Goal: Find contact information: Find contact information

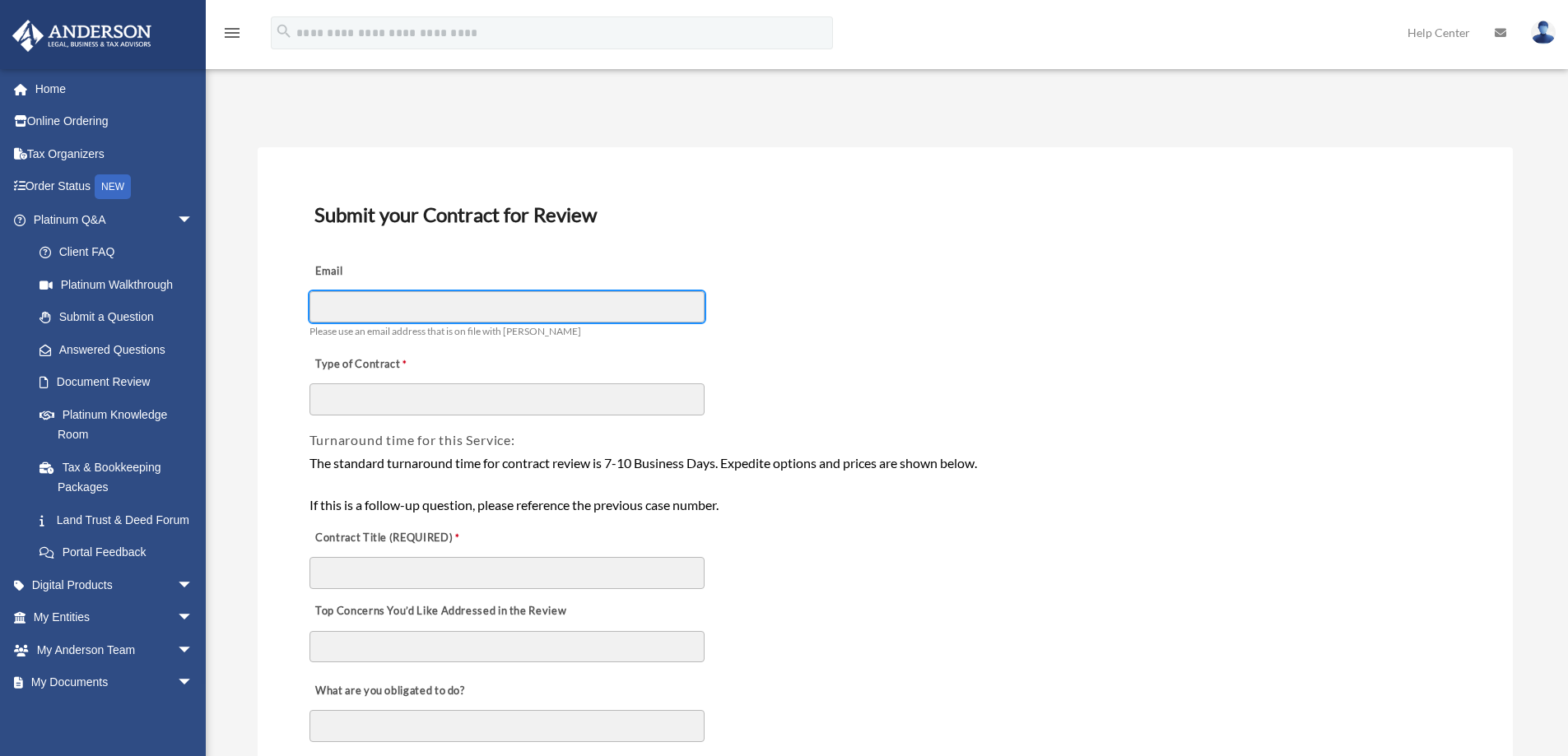
click at [503, 310] on input "Email" at bounding box center [508, 307] width 396 height 31
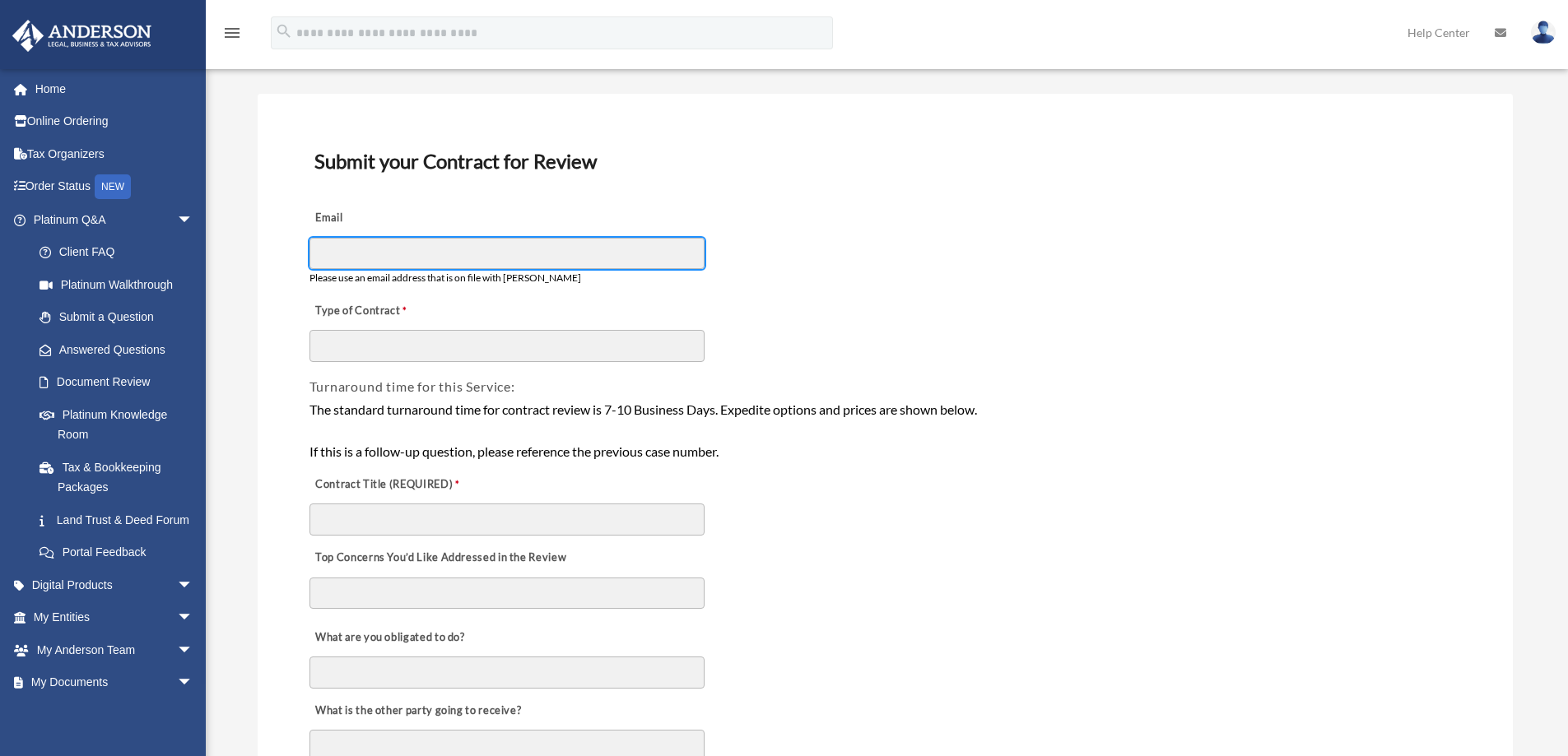
scroll to position [82, 0]
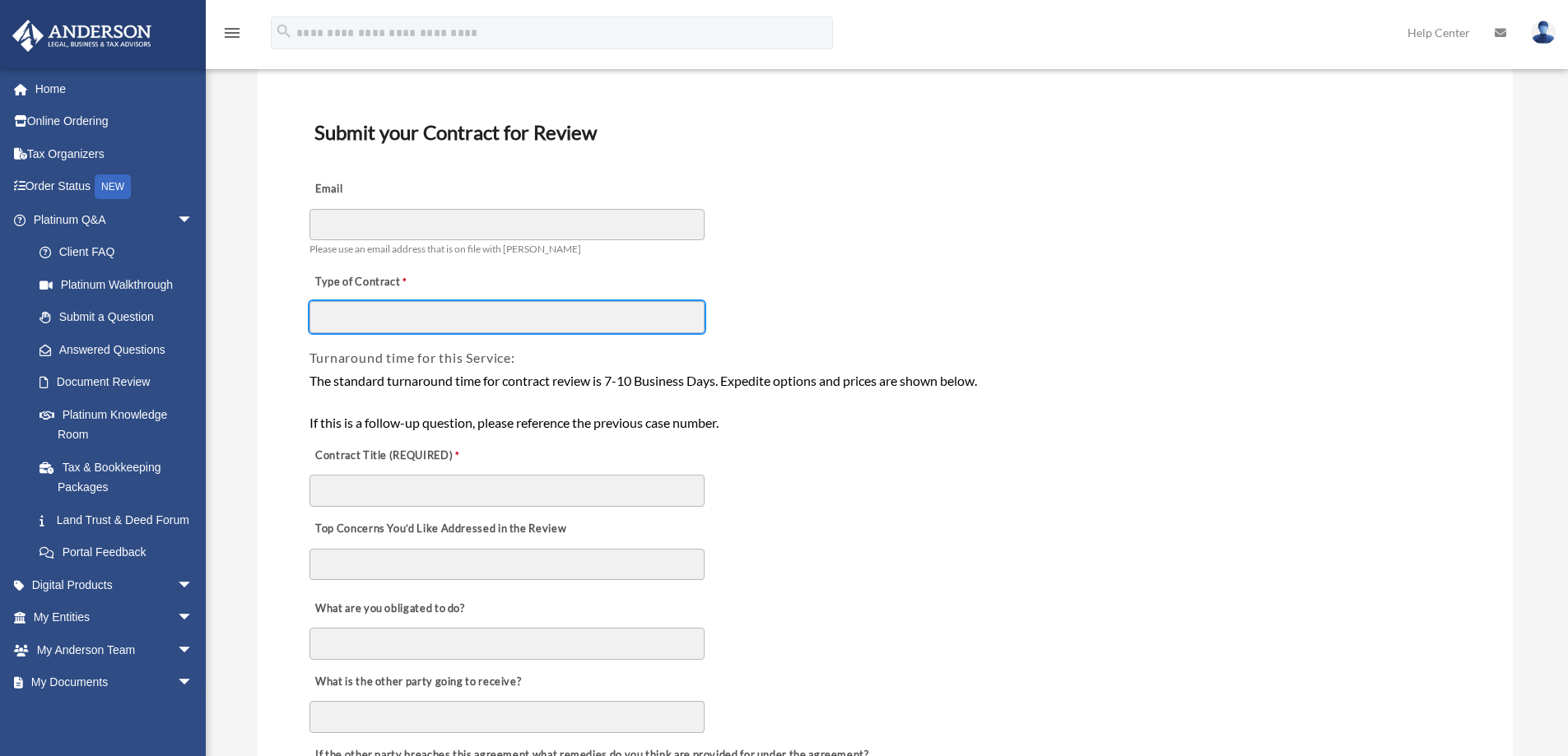
click at [470, 313] on input "Type of Contract" at bounding box center [508, 317] width 396 height 31
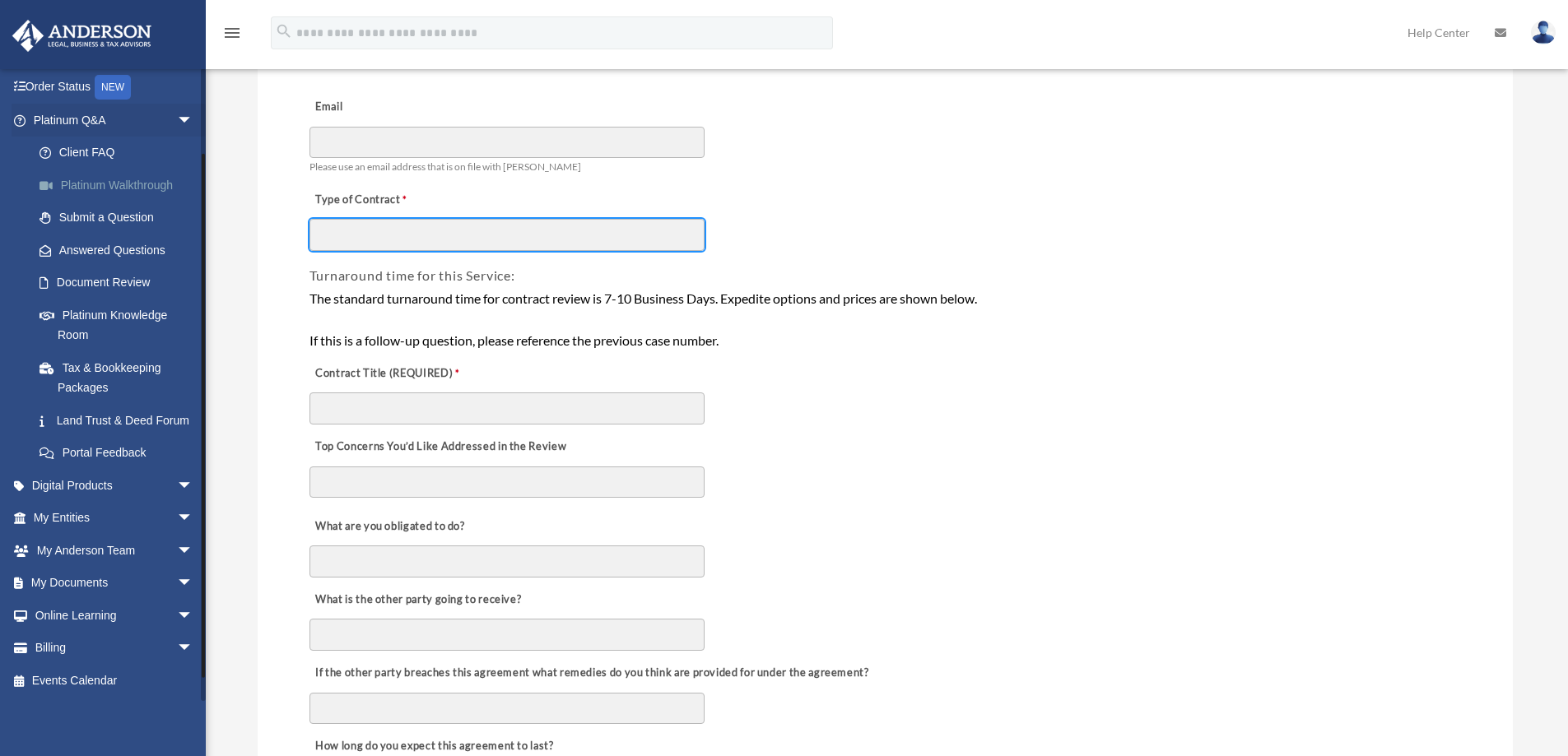
scroll to position [119, 0]
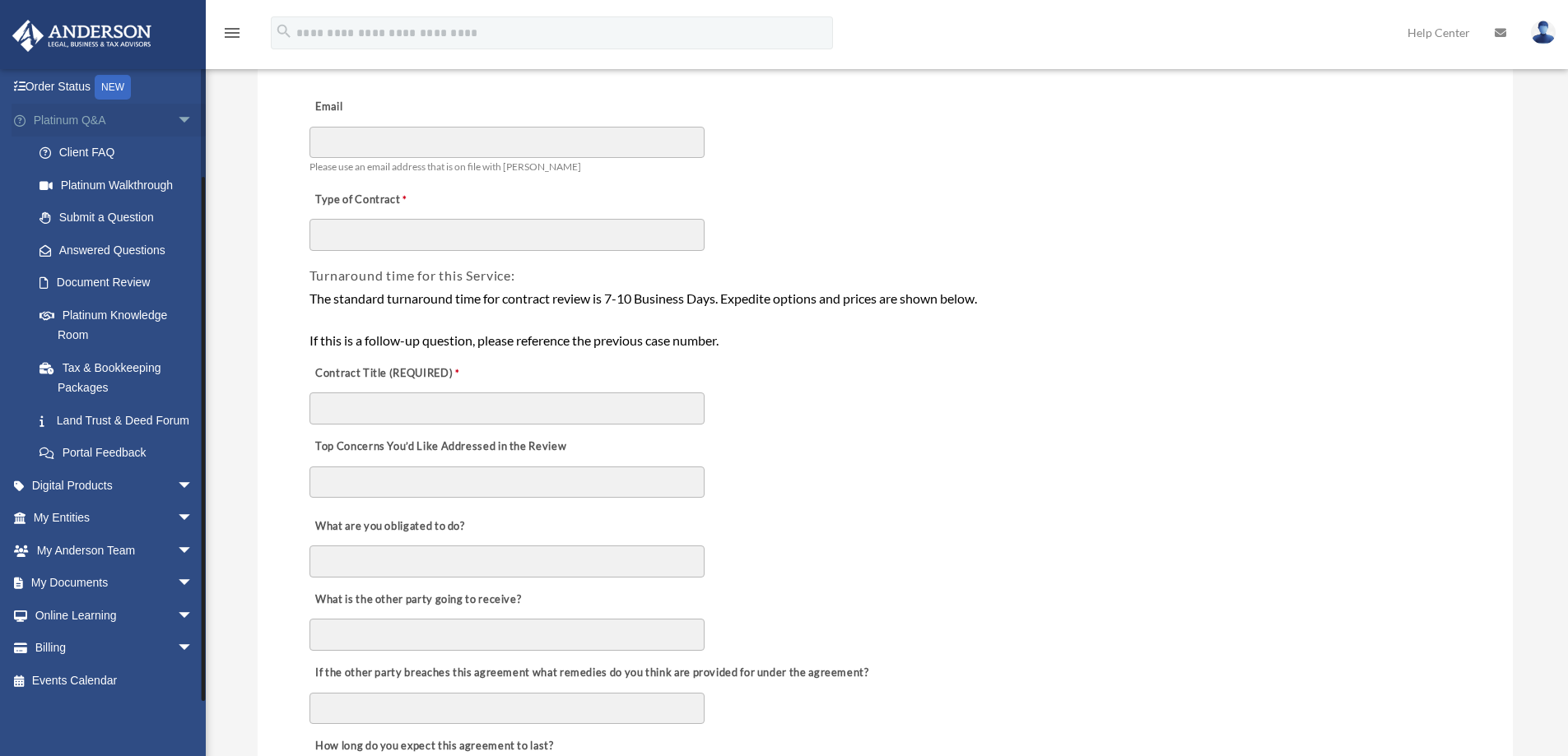
click at [177, 104] on span "arrow_drop_down" at bounding box center [194, 120] width 33 height 34
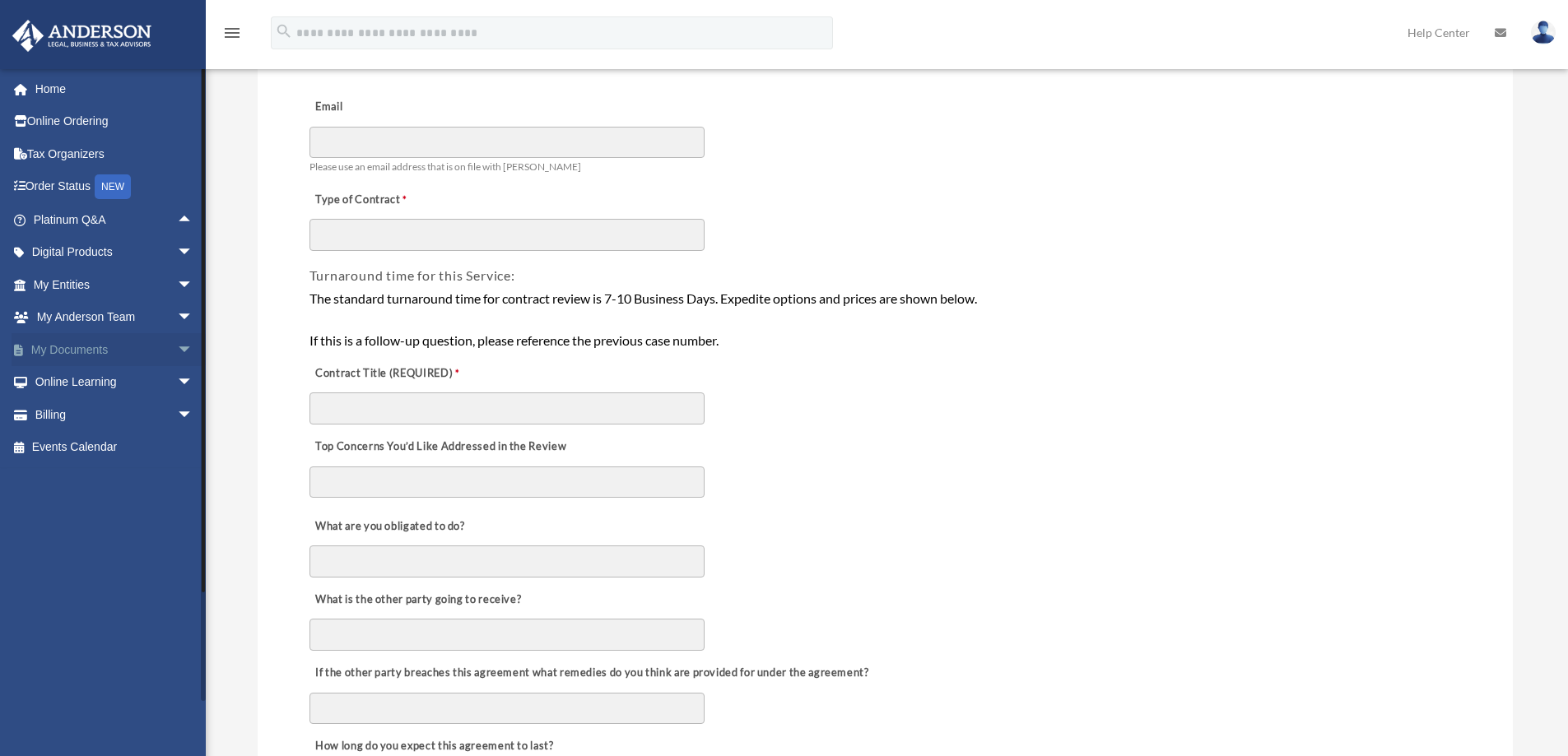
click at [177, 351] on span "arrow_drop_down" at bounding box center [194, 350] width 33 height 34
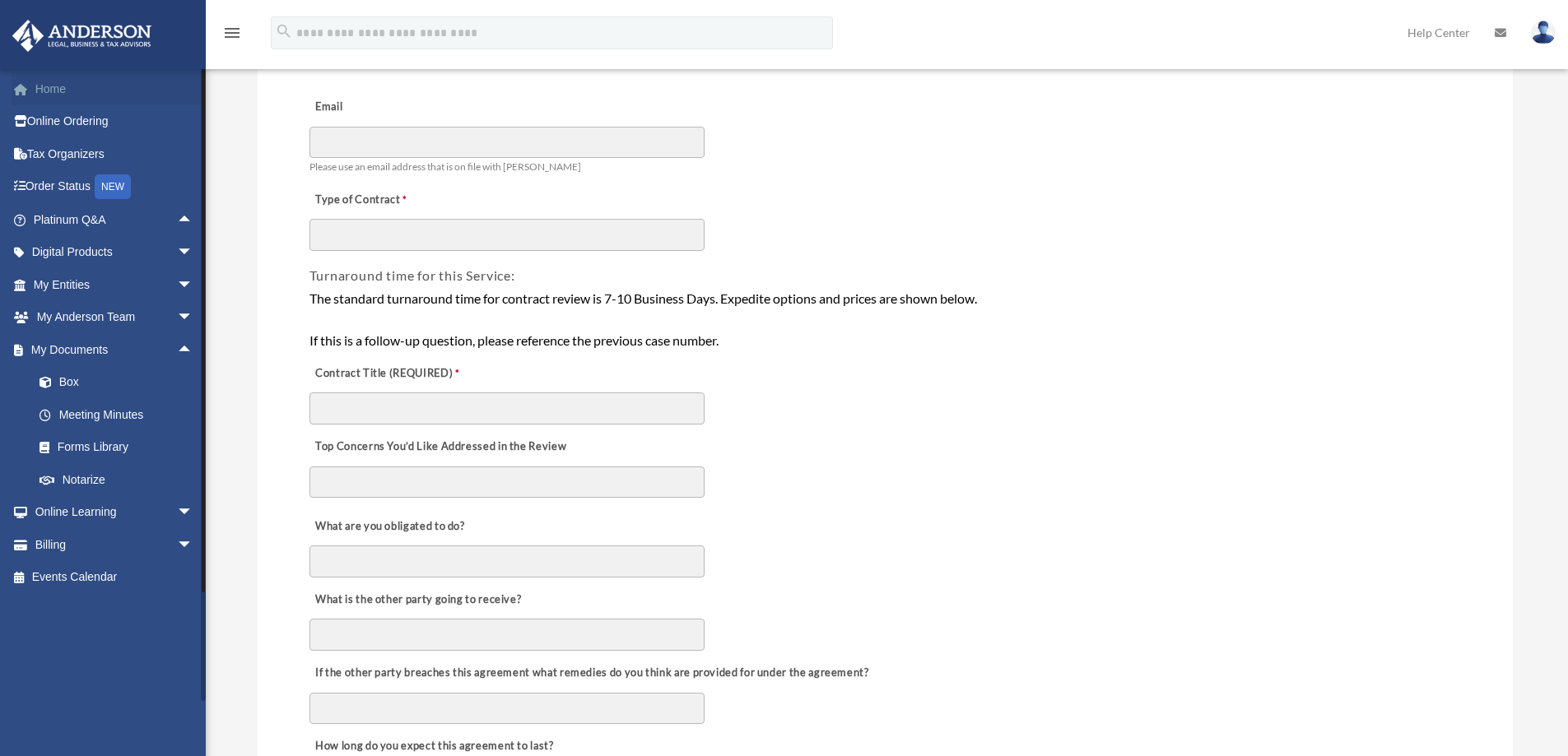
click at [45, 92] on link "Home" at bounding box center [115, 89] width 207 height 33
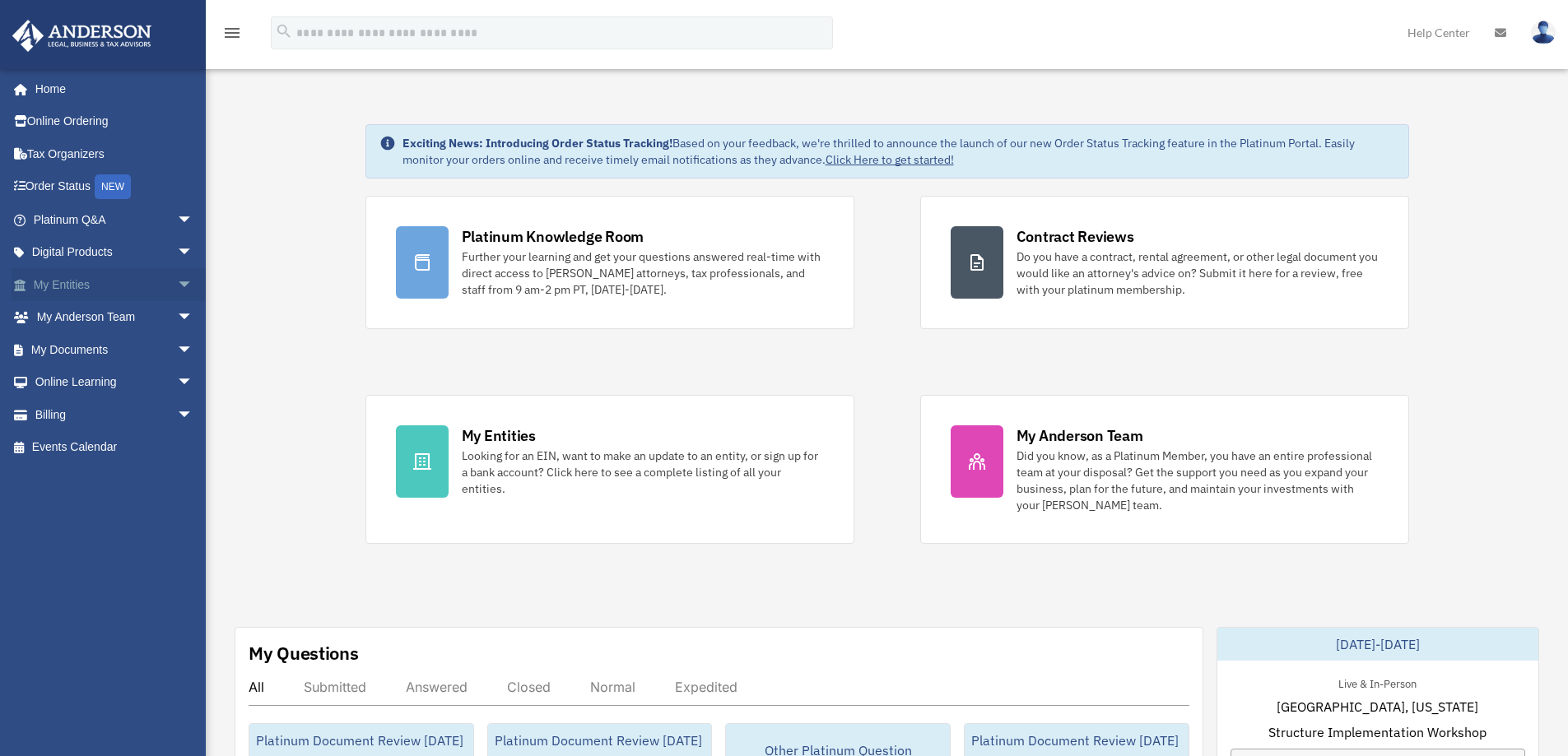
click at [177, 288] on span "arrow_drop_down" at bounding box center [194, 285] width 33 height 34
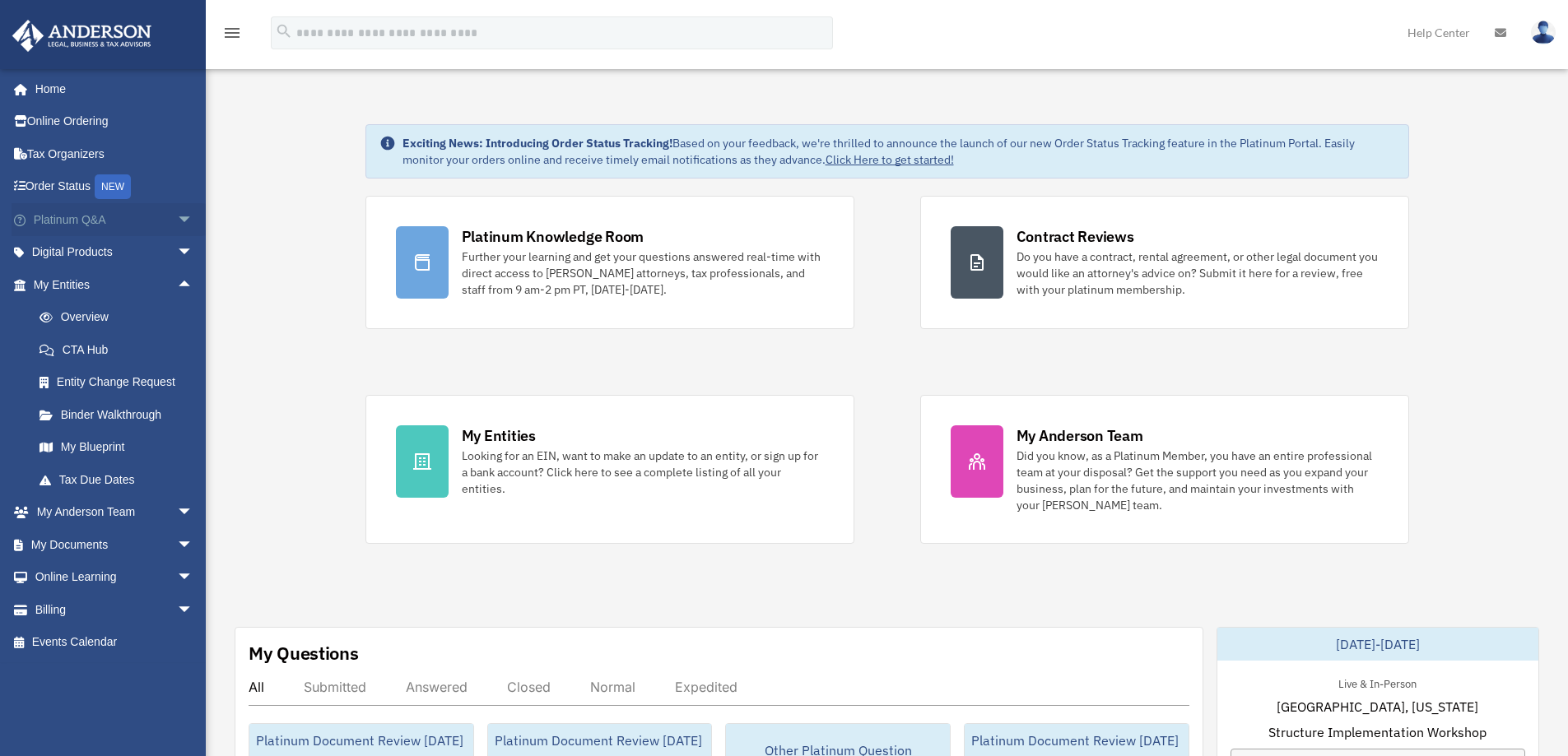
click at [177, 220] on span "arrow_drop_down" at bounding box center [194, 220] width 33 height 34
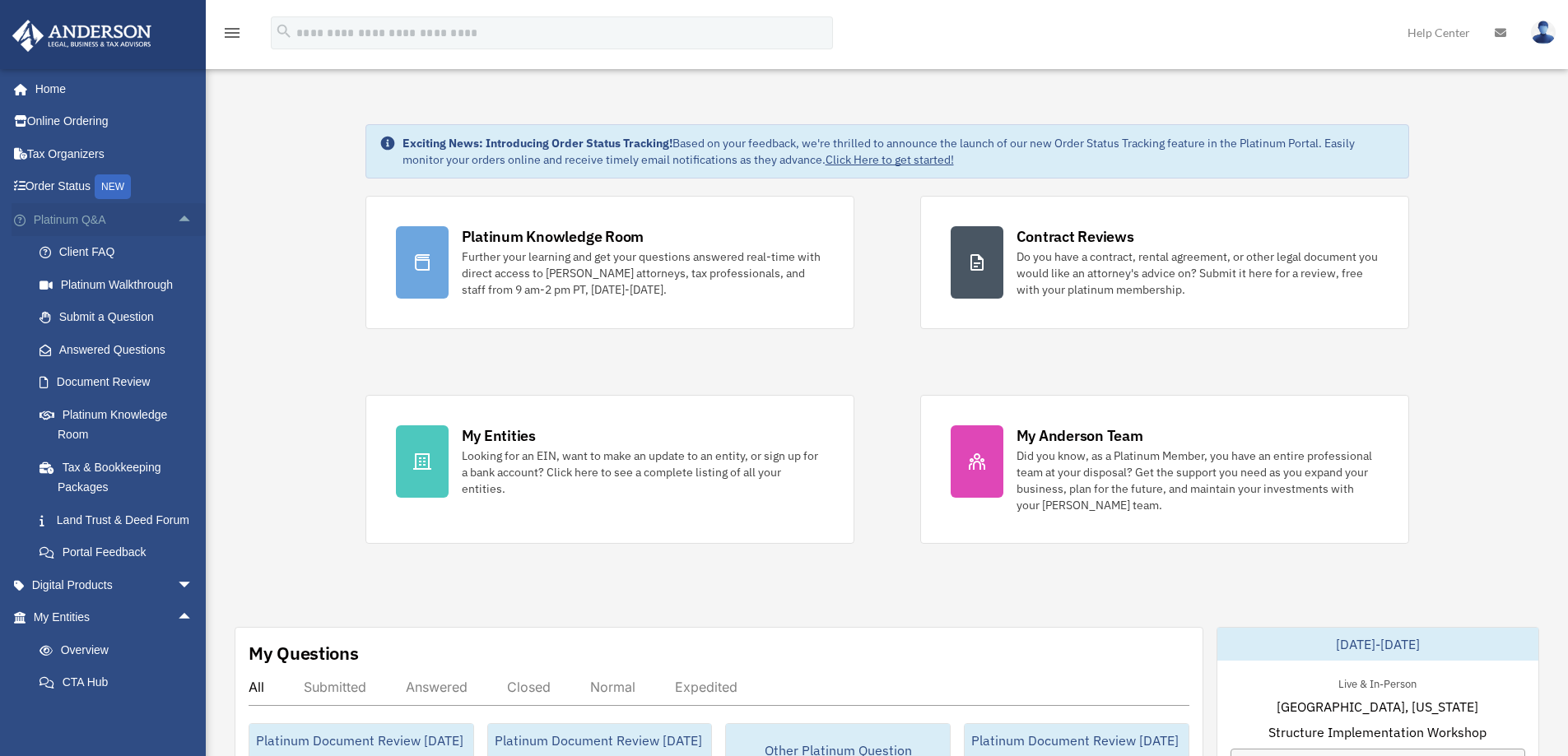
click at [177, 219] on span "arrow_drop_up" at bounding box center [194, 220] width 33 height 34
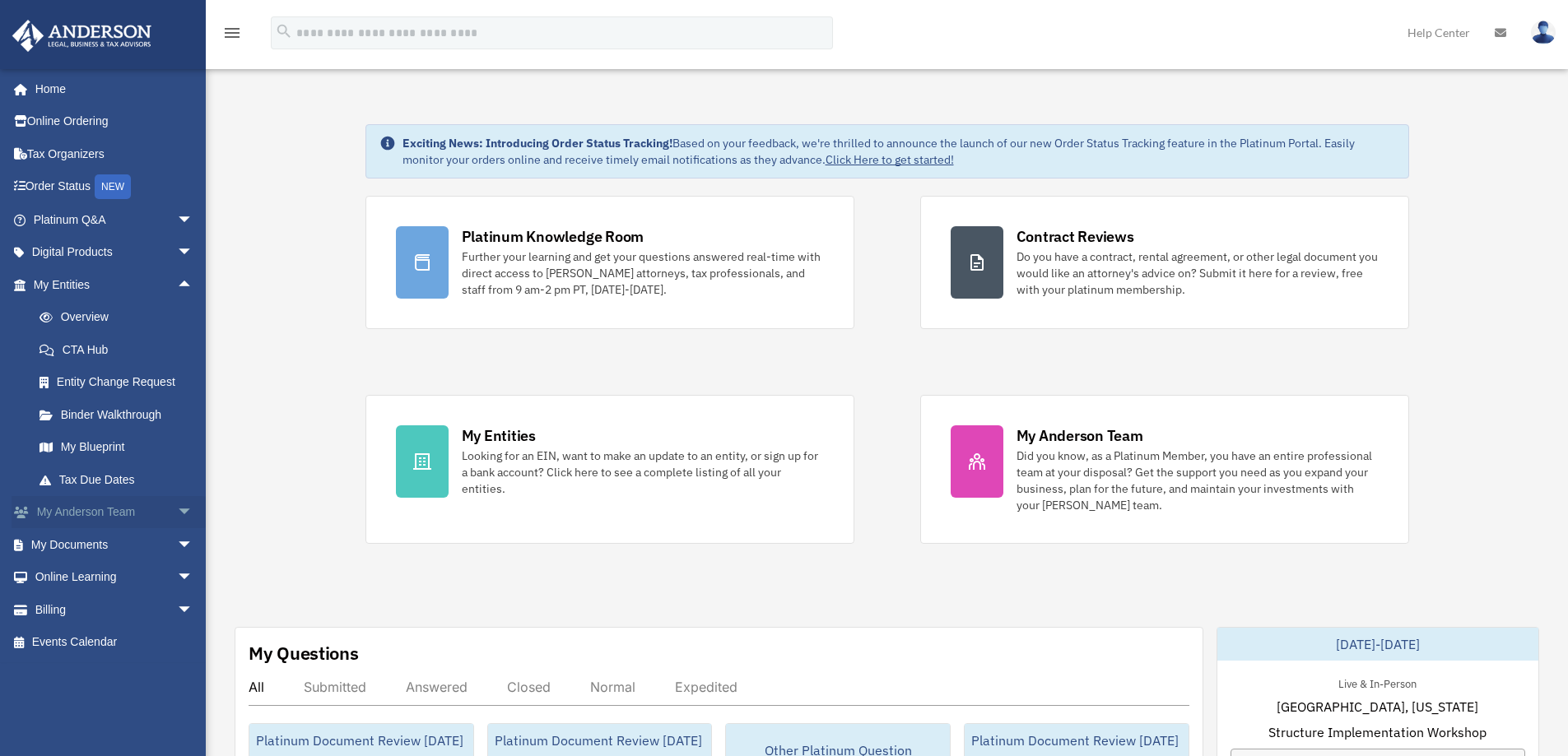
click at [87, 513] on link "My [PERSON_NAME] Team arrow_drop_down" at bounding box center [115, 513] width 207 height 33
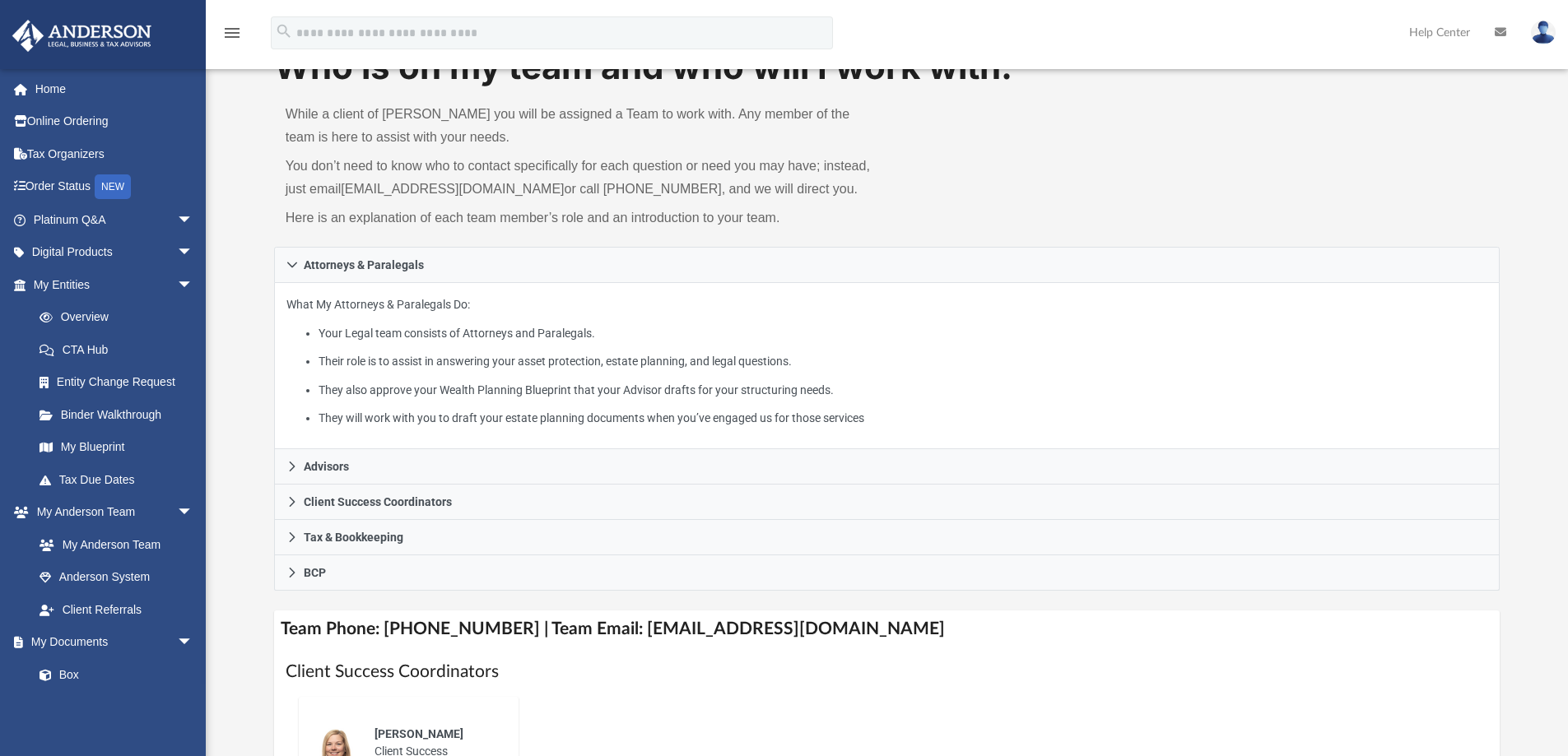
scroll to position [165, 0]
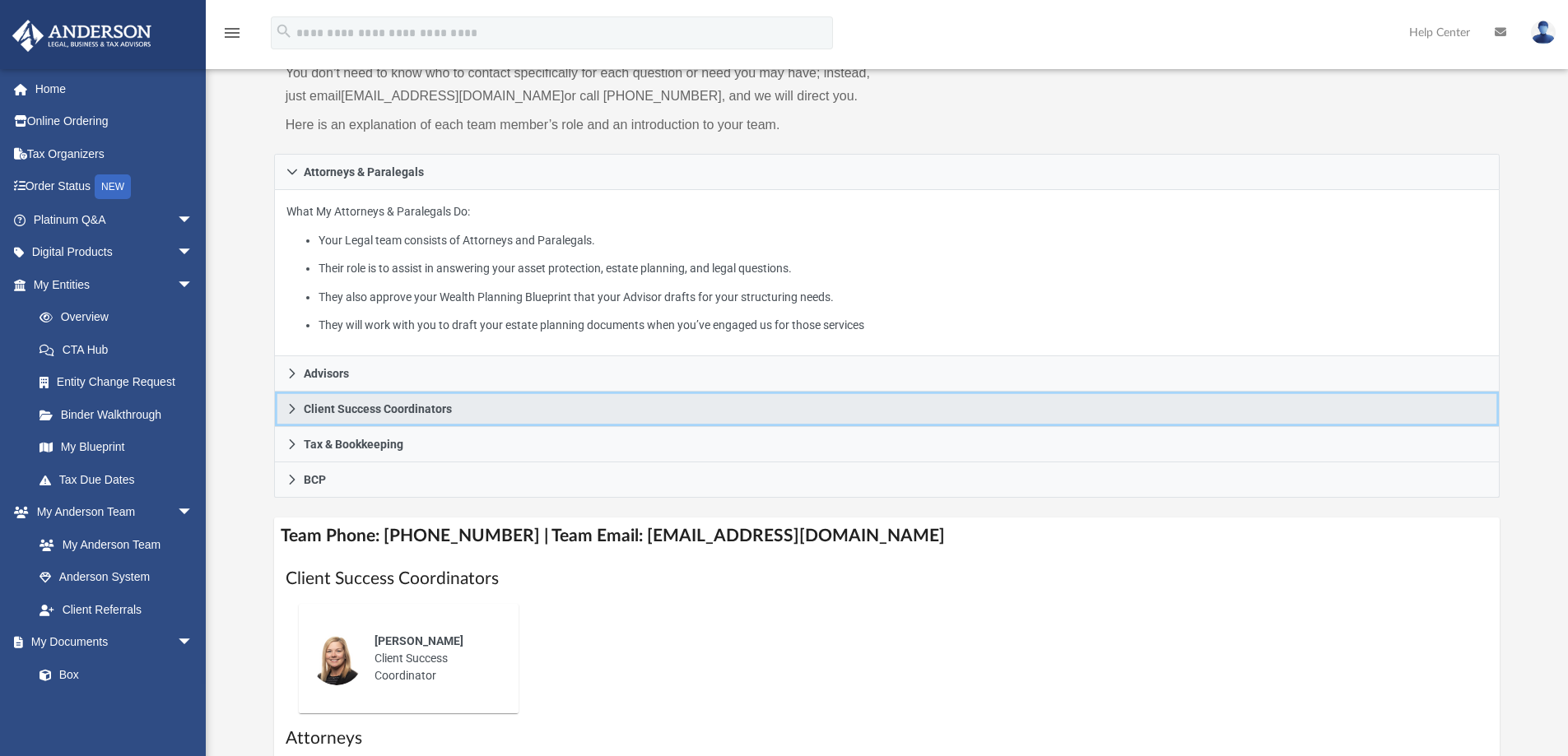
click at [295, 409] on icon at bounding box center [293, 409] width 12 height 12
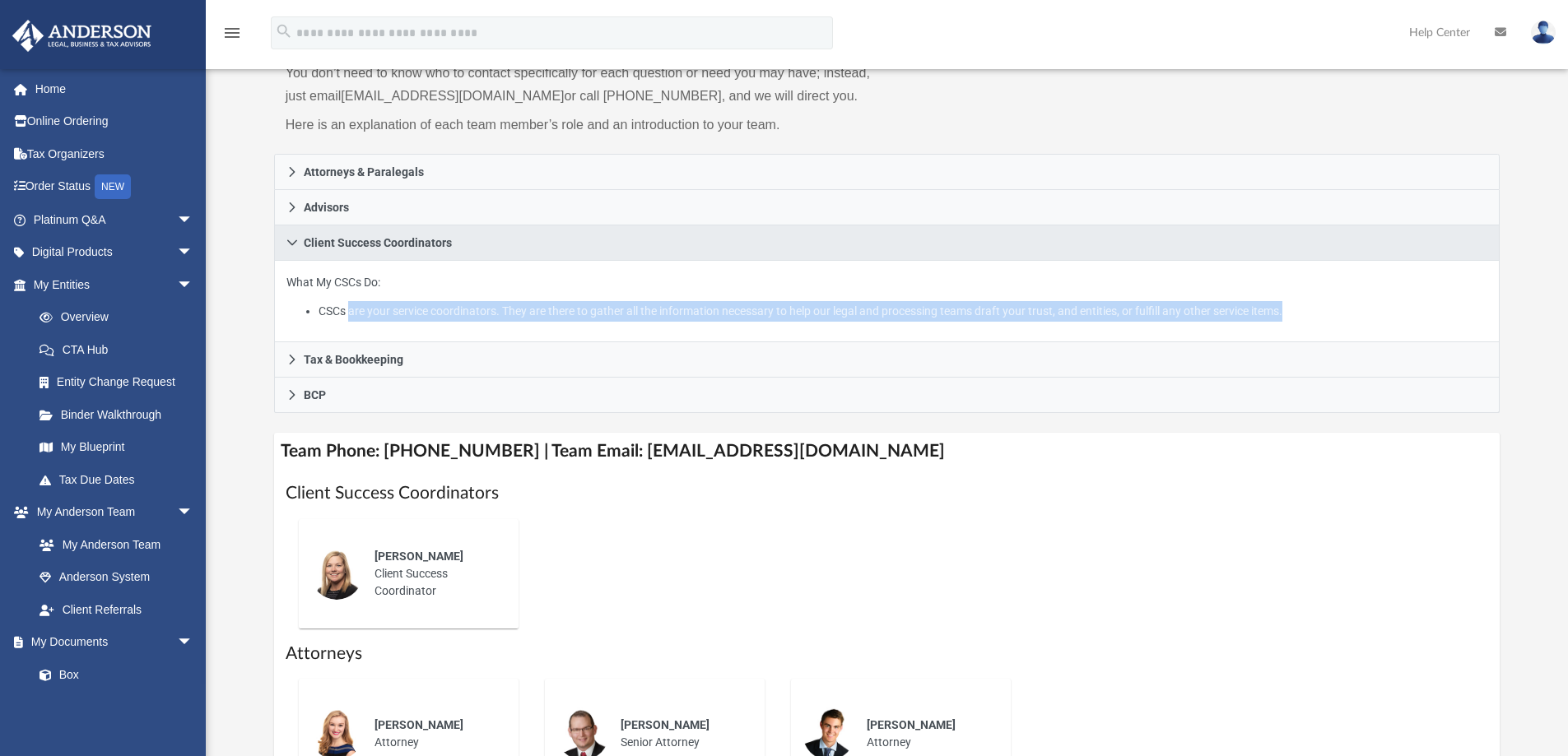
drag, startPoint x: 349, startPoint y: 314, endPoint x: 1299, endPoint y: 311, distance: 950.0
click at [1299, 311] on li "CSCs are your service coordinators. They are there to gather all the informatio…" at bounding box center [903, 311] width 1169 height 21
copy li "are your service coordinators. They are there to gather all the information nec…"
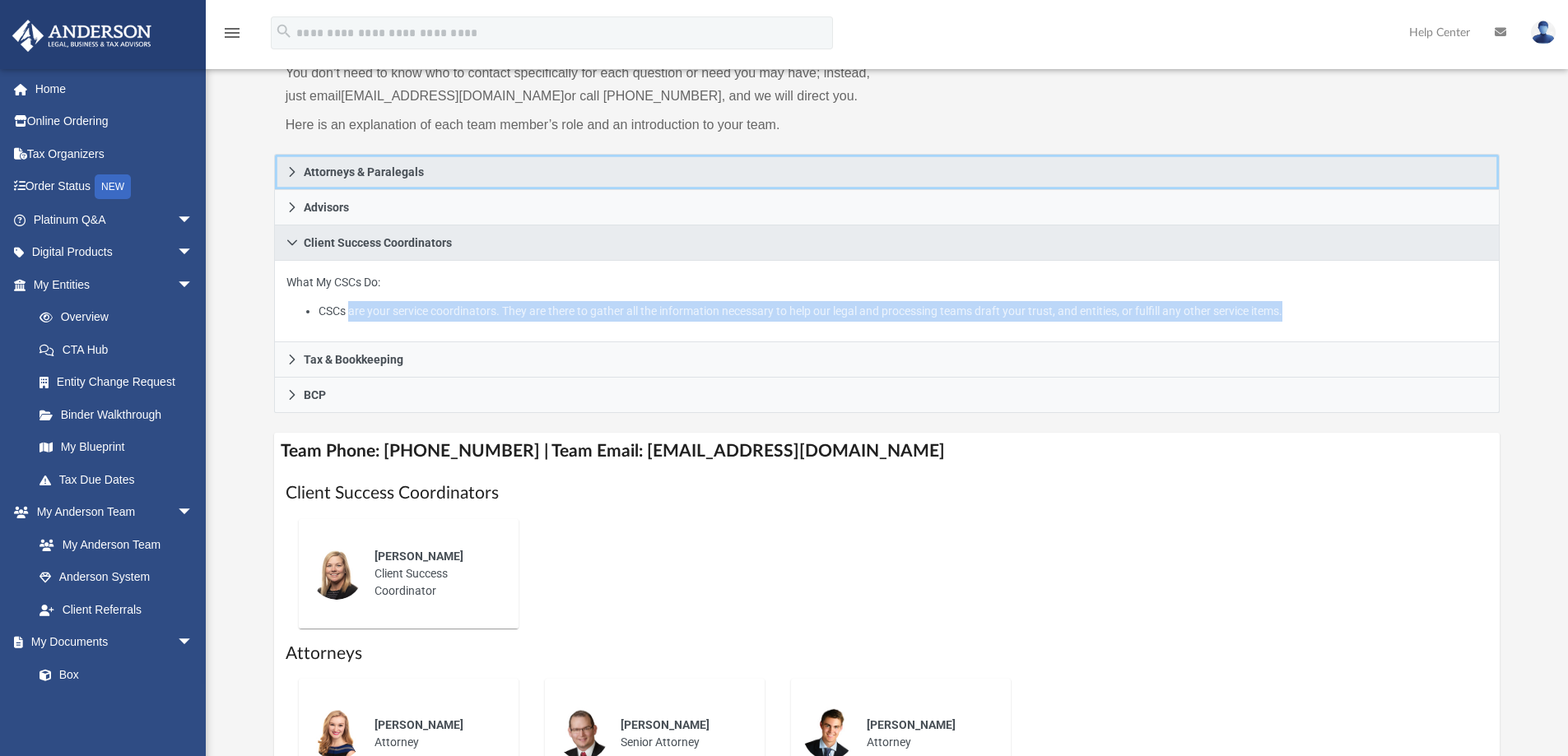
click at [298, 169] on link "Attorneys & Paralegals" at bounding box center [887, 172] width 1227 height 36
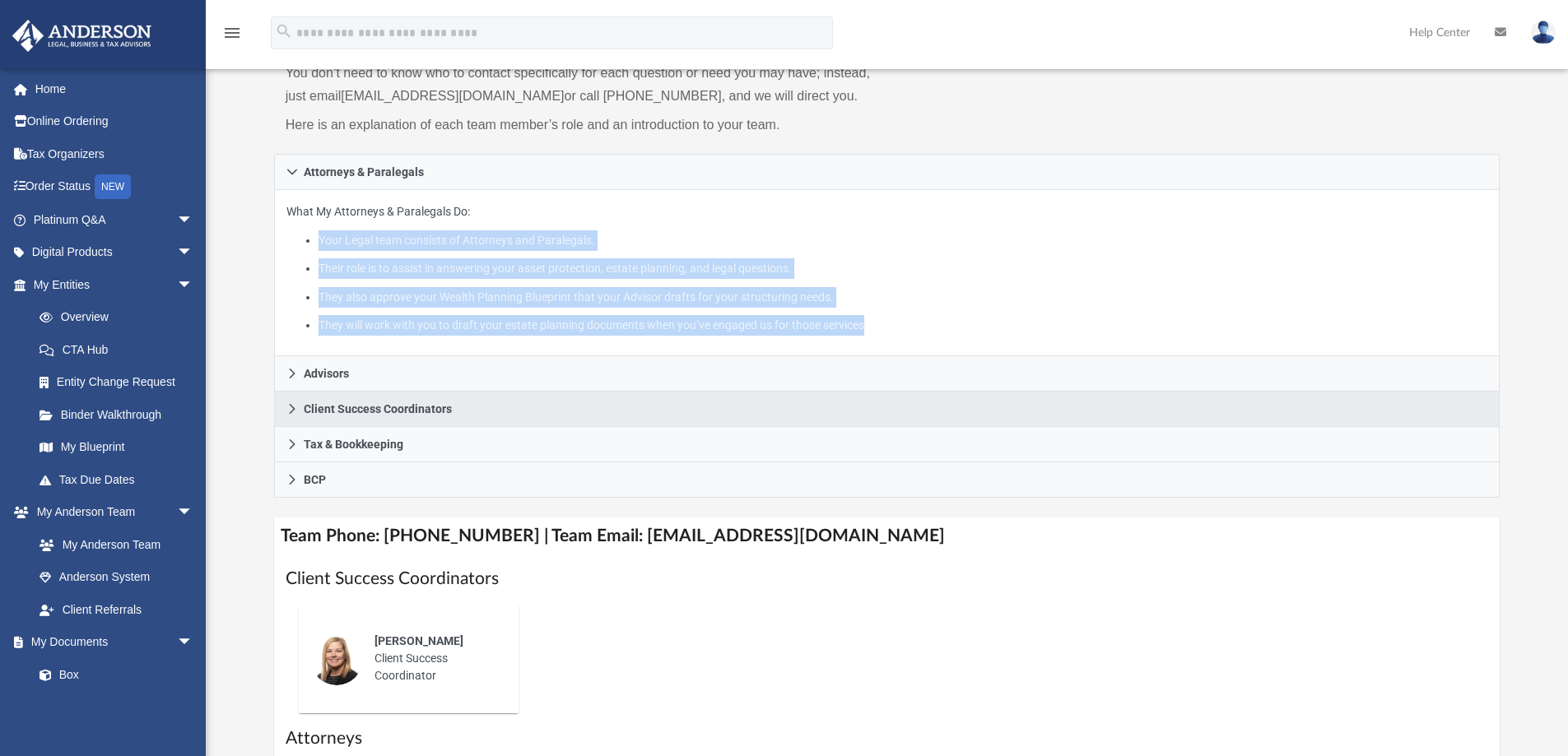
drag, startPoint x: 874, startPoint y: 327, endPoint x: 305, endPoint y: 245, distance: 574.9
click at [305, 245] on ul "Your Legal team consists of Attorneys and Paralegals. Their role is to assist i…" at bounding box center [887, 283] width 1202 height 105
copy ul "Your Legal team consists of Attorneys and Paralegals. Their role is to assist i…"
